Goal: Task Accomplishment & Management: Manage account settings

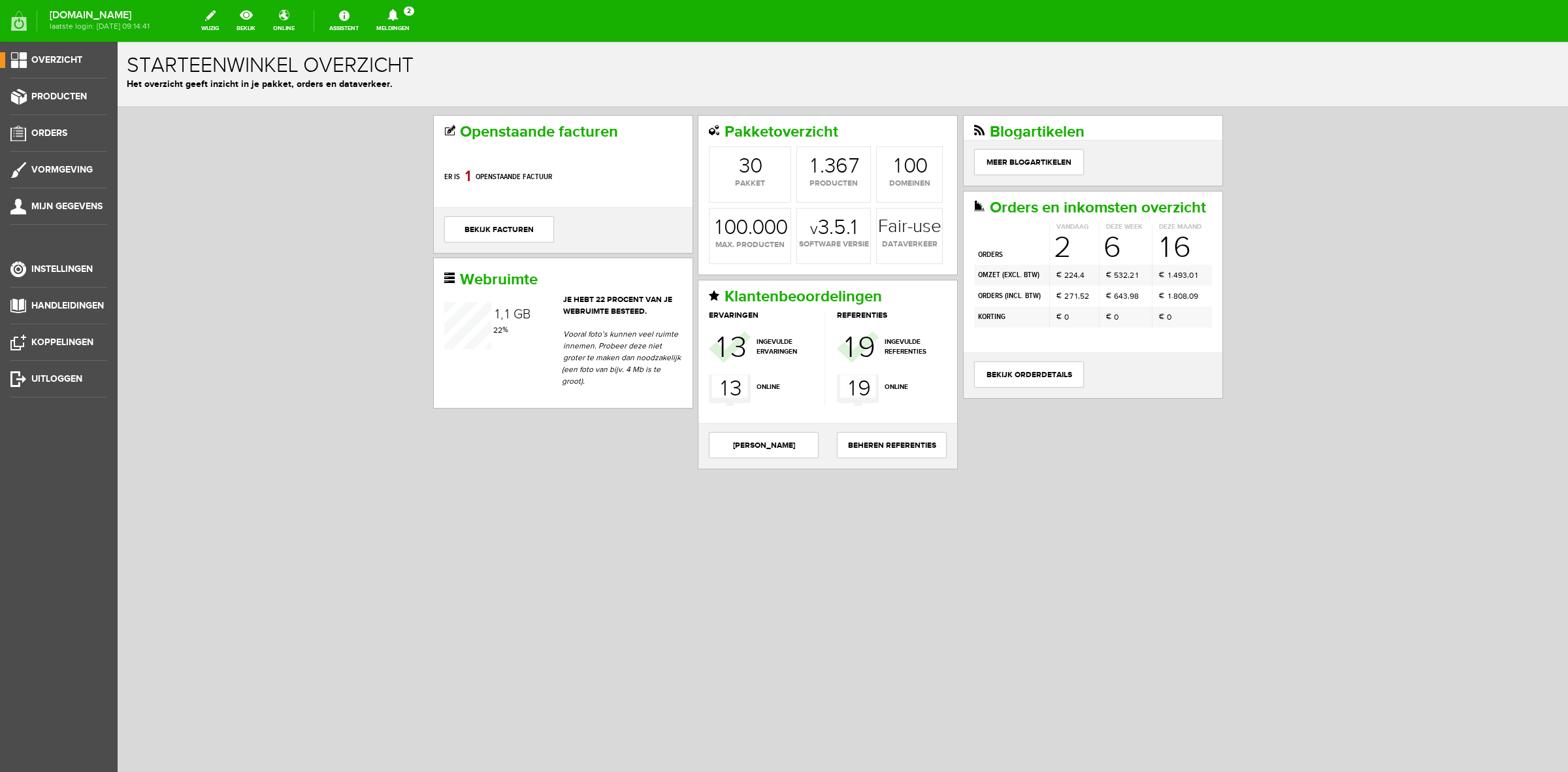
click at [394, 27] on link "Meldingen 2 Nieuwe orders Er is een nieuwe order( #6490 ) geplaatst door [PERSO…" at bounding box center [393, 21] width 49 height 28
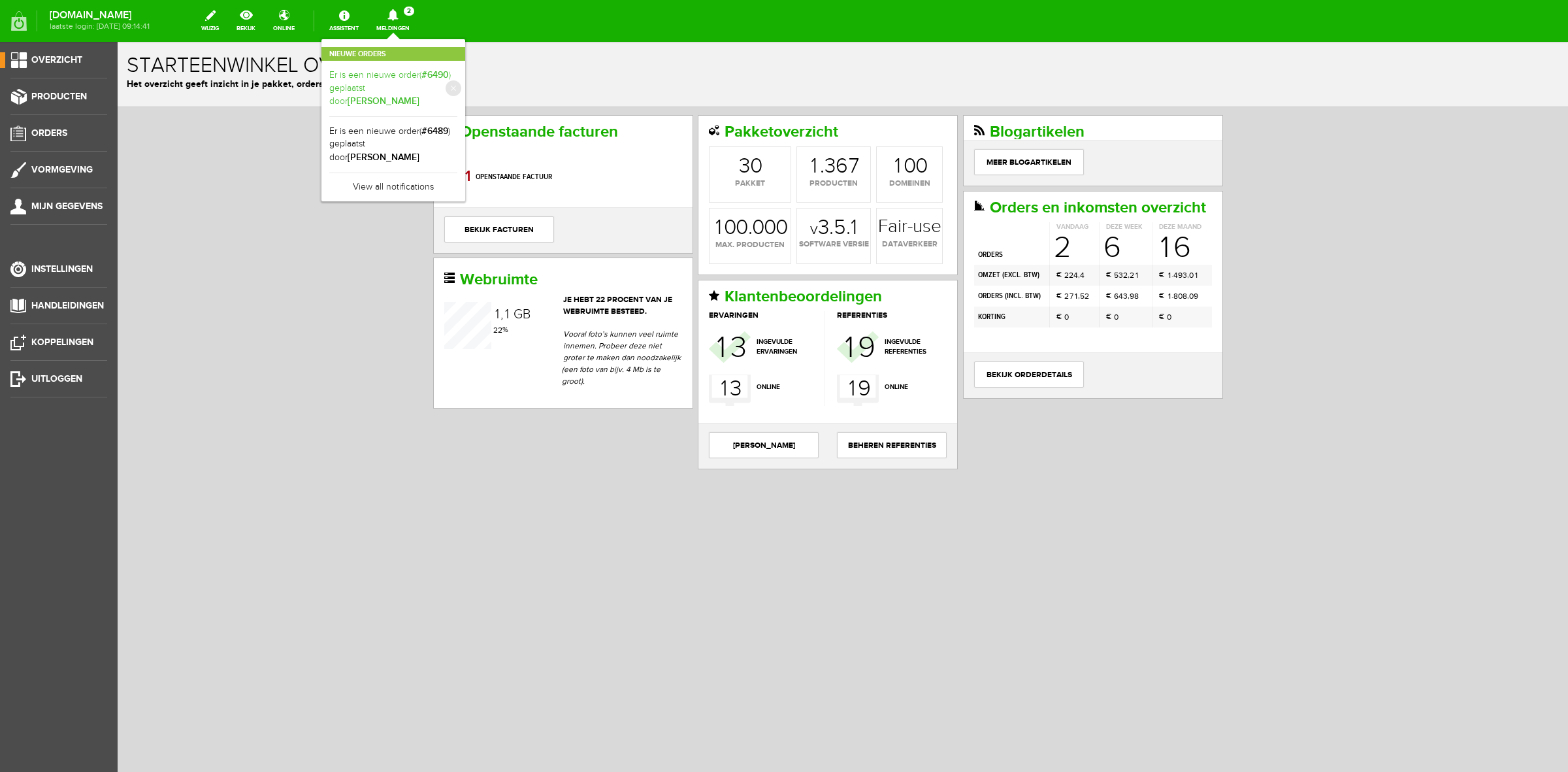
click at [420, 96] on b "[PERSON_NAME]" at bounding box center [384, 101] width 72 height 11
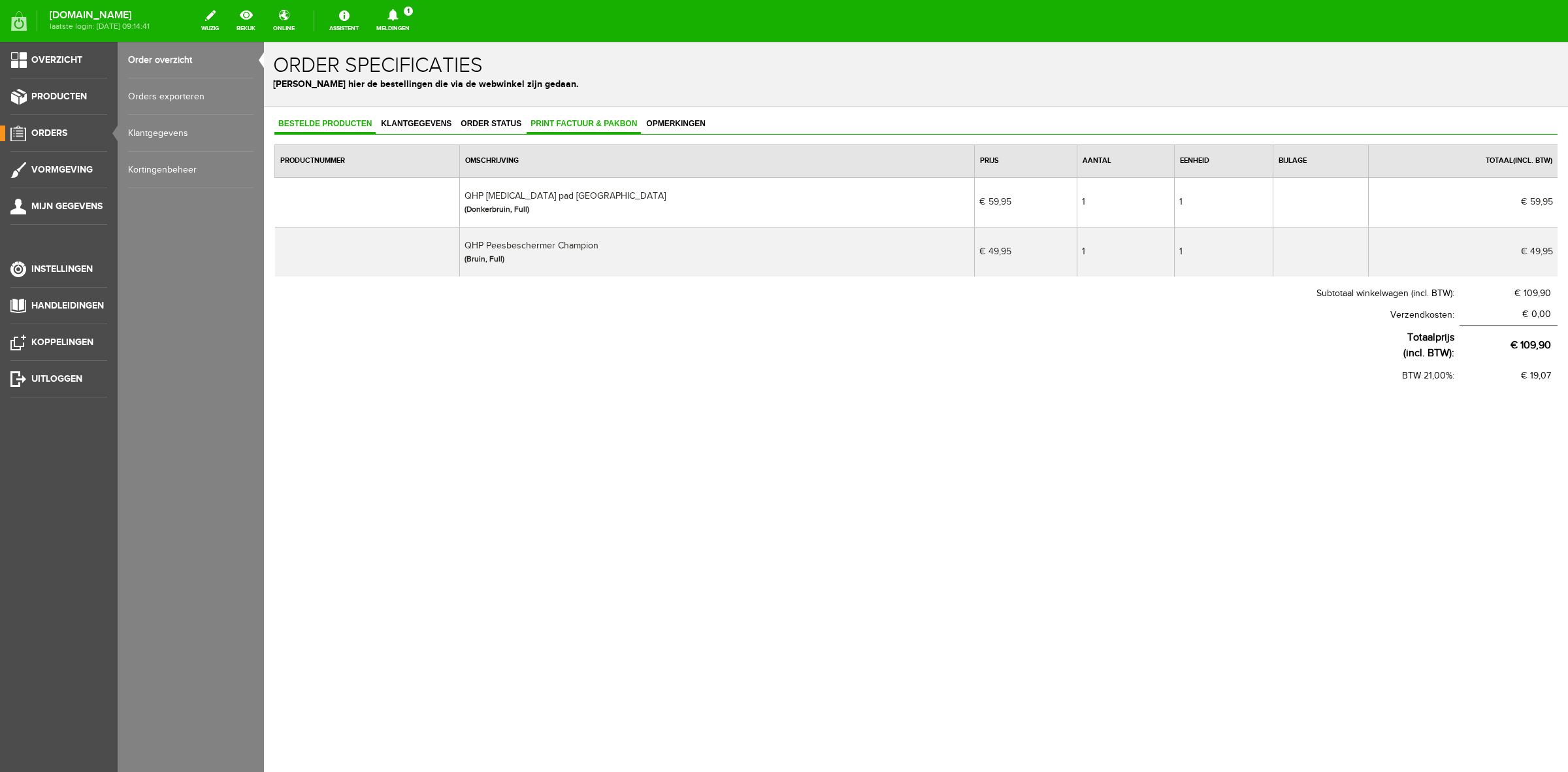
click at [567, 128] on span "Print factuur & pakbon" at bounding box center [584, 123] width 115 height 9
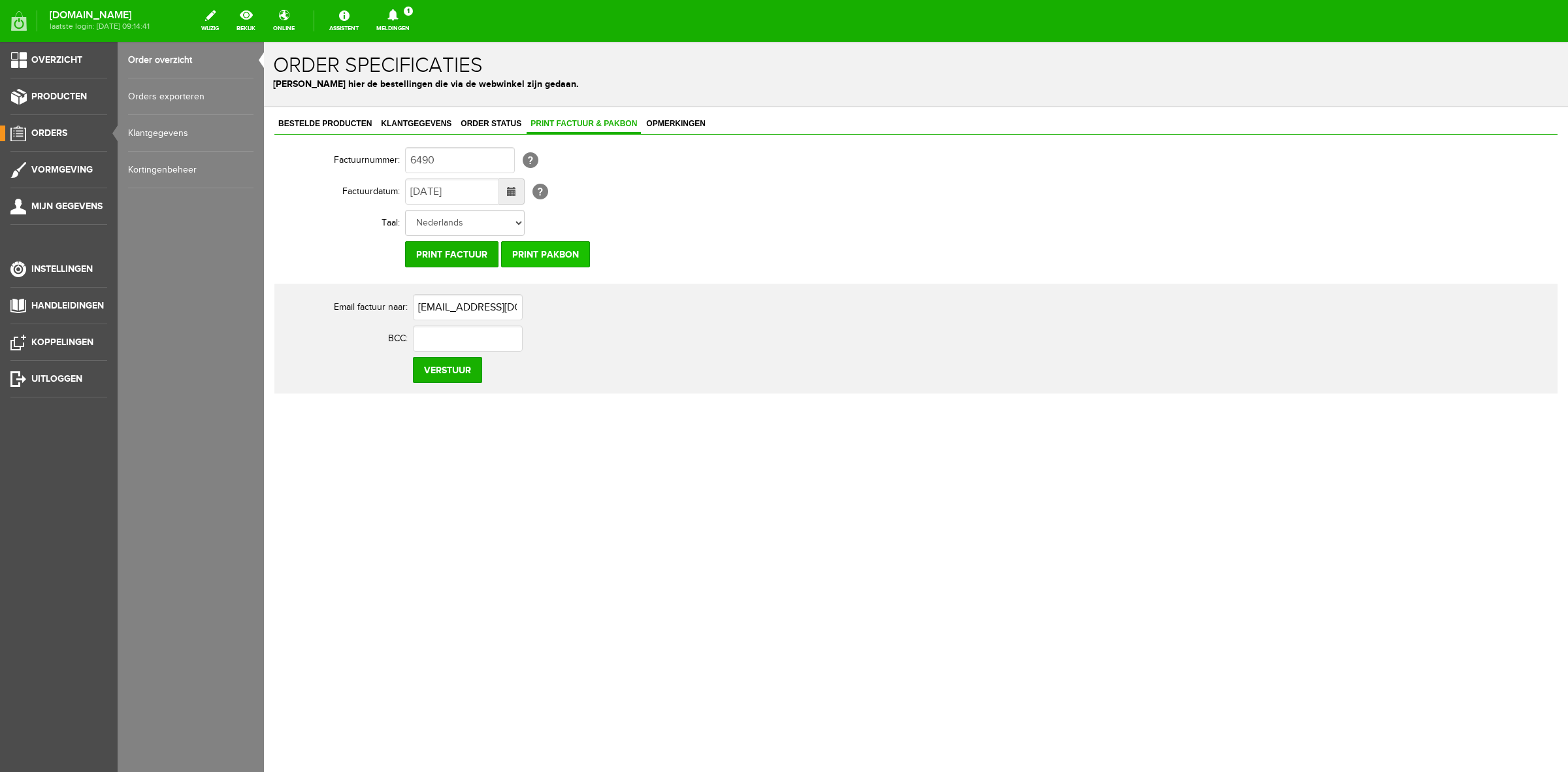
click at [574, 246] on input "Print pakbon" at bounding box center [545, 254] width 89 height 26
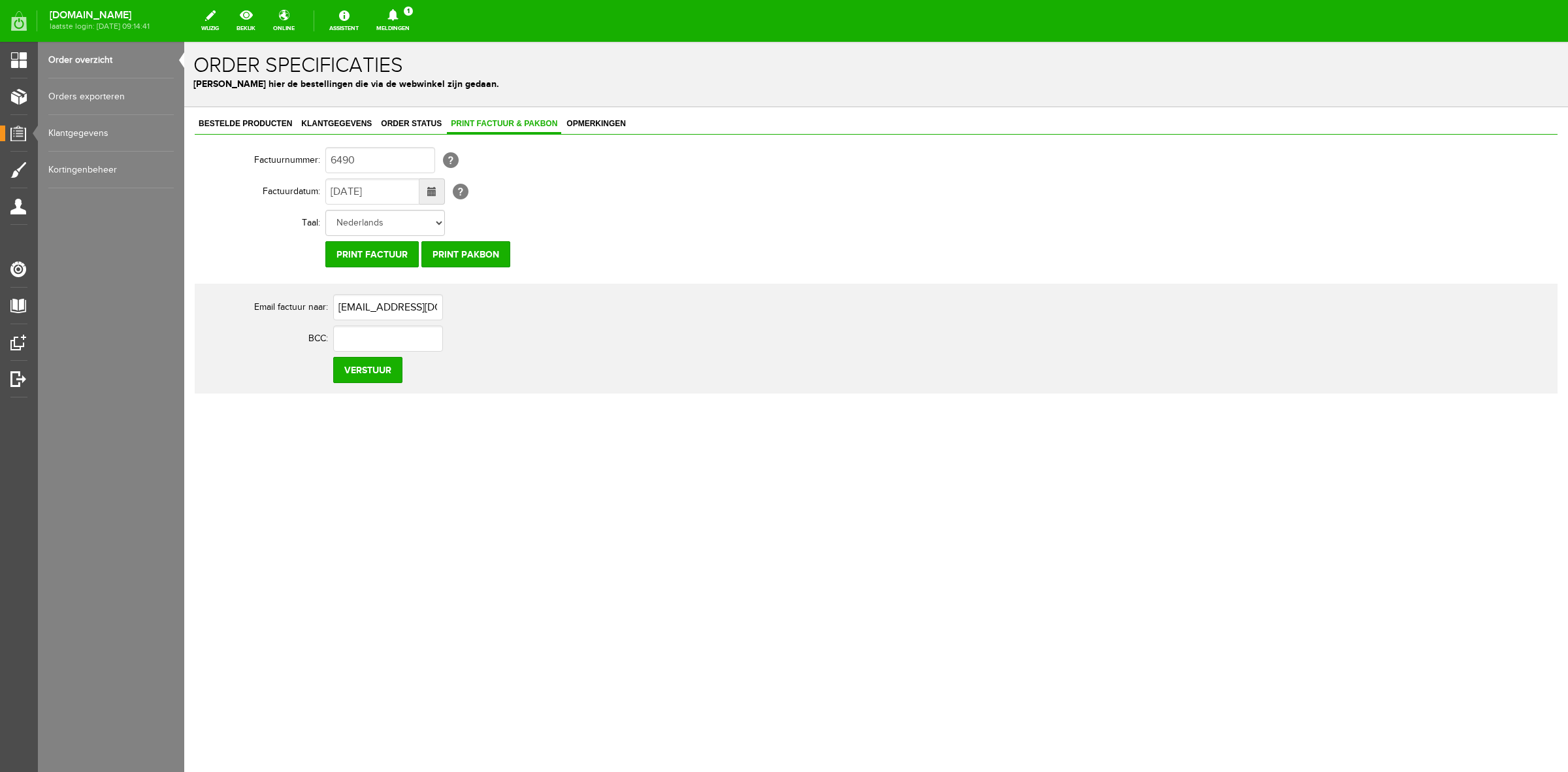
click at [109, 63] on link "Order overzicht" at bounding box center [111, 60] width 125 height 37
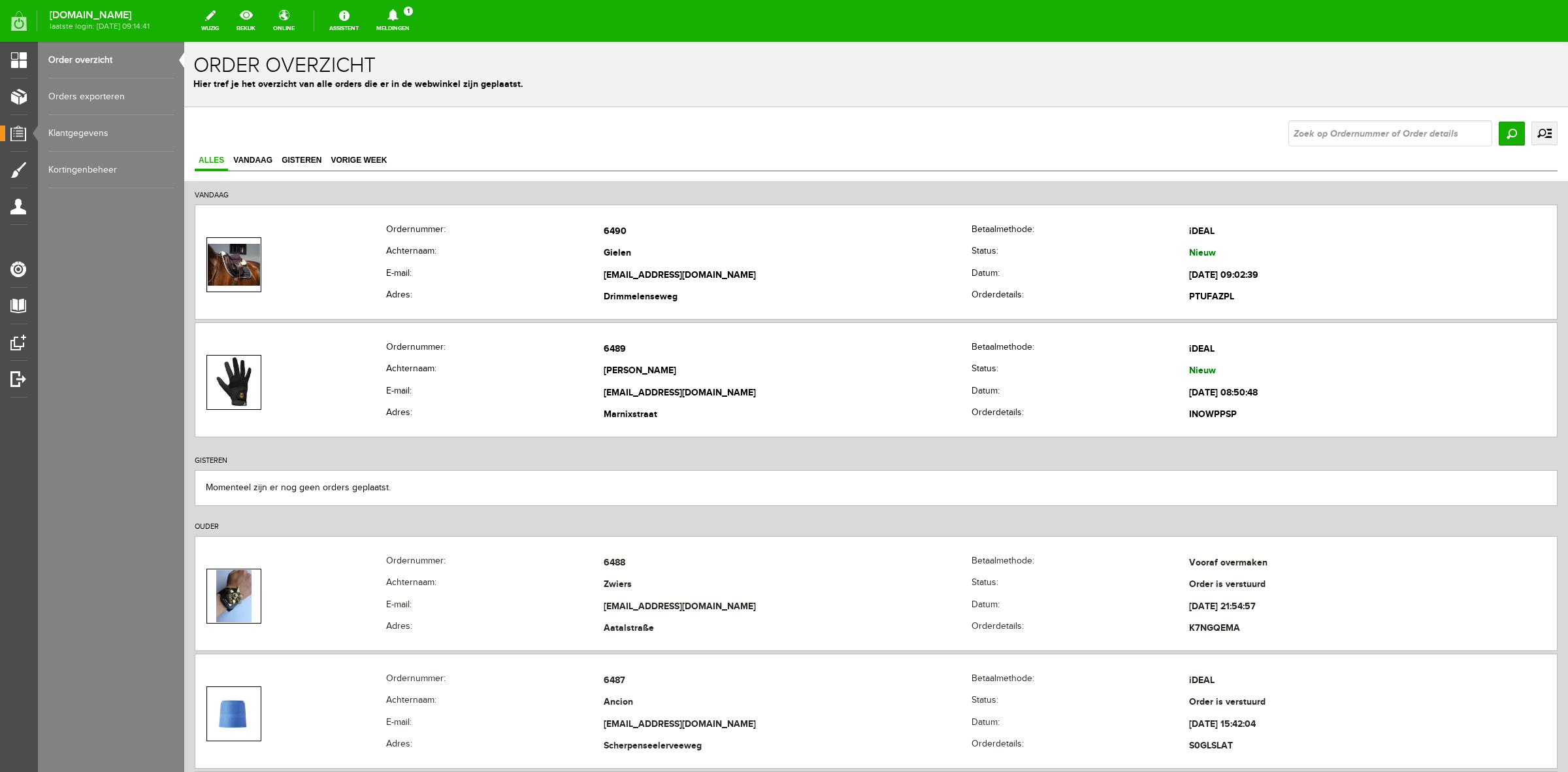
click at [406, 5] on div "[DOMAIN_NAME] laatste login: [DATE] 09:14:41 wijzig bekijk online Assistent Mel…" at bounding box center [784, 18] width 1568 height 35
click at [406, 25] on link "Meldingen 1 Nieuwe orders Er is een nieuwe order( #6489 ) geplaatst door [PERSO…" at bounding box center [393, 21] width 49 height 28
click at [417, 96] on b "[PERSON_NAME]" at bounding box center [384, 101] width 72 height 11
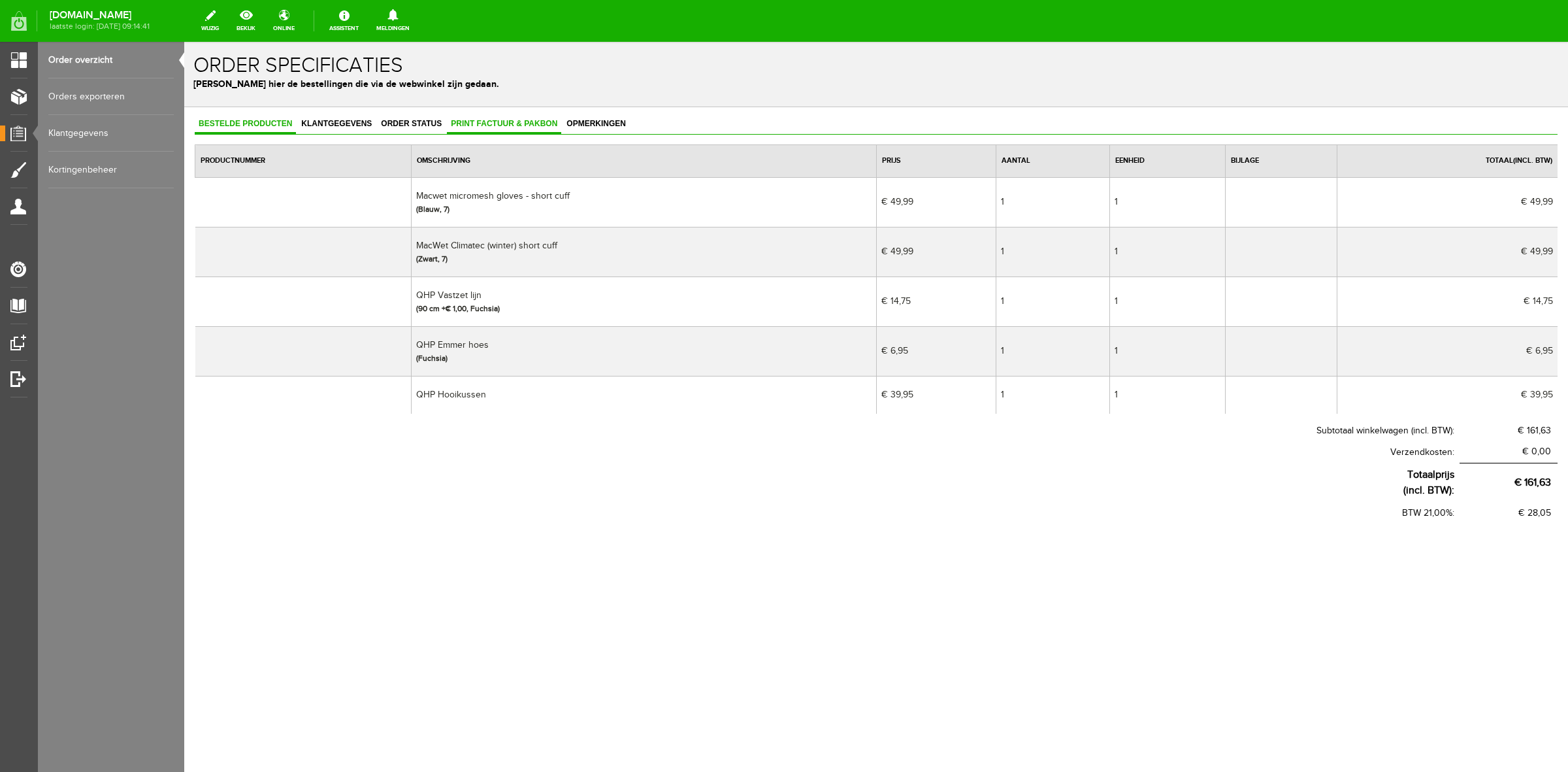
click at [538, 126] on span "Print factuur & pakbon" at bounding box center [504, 123] width 115 height 9
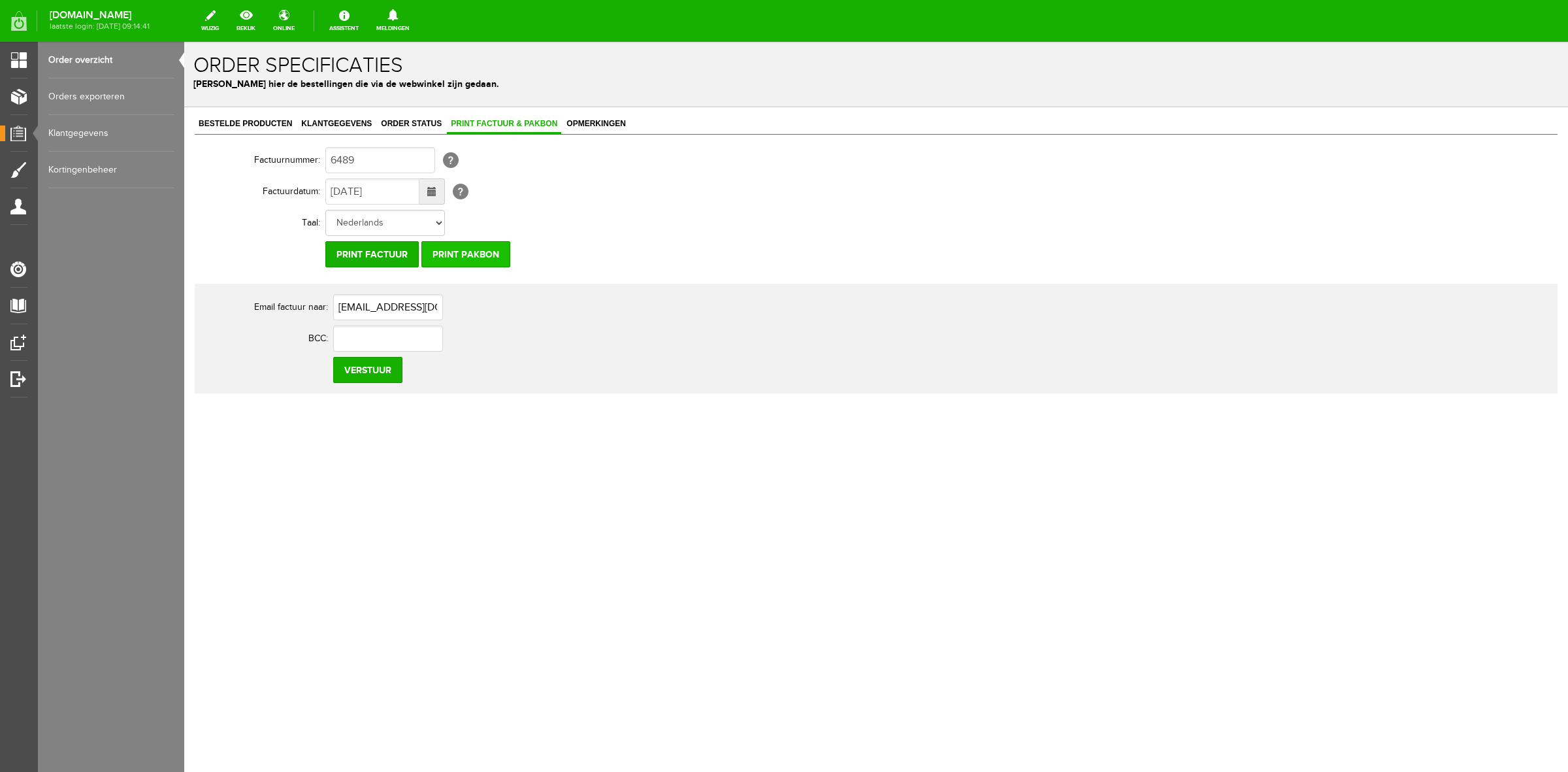
click at [473, 261] on input "Print pakbon" at bounding box center [465, 254] width 89 height 26
click at [224, 125] on span "Bestelde producten" at bounding box center [245, 123] width 101 height 9
